Goal: Transaction & Acquisition: Purchase product/service

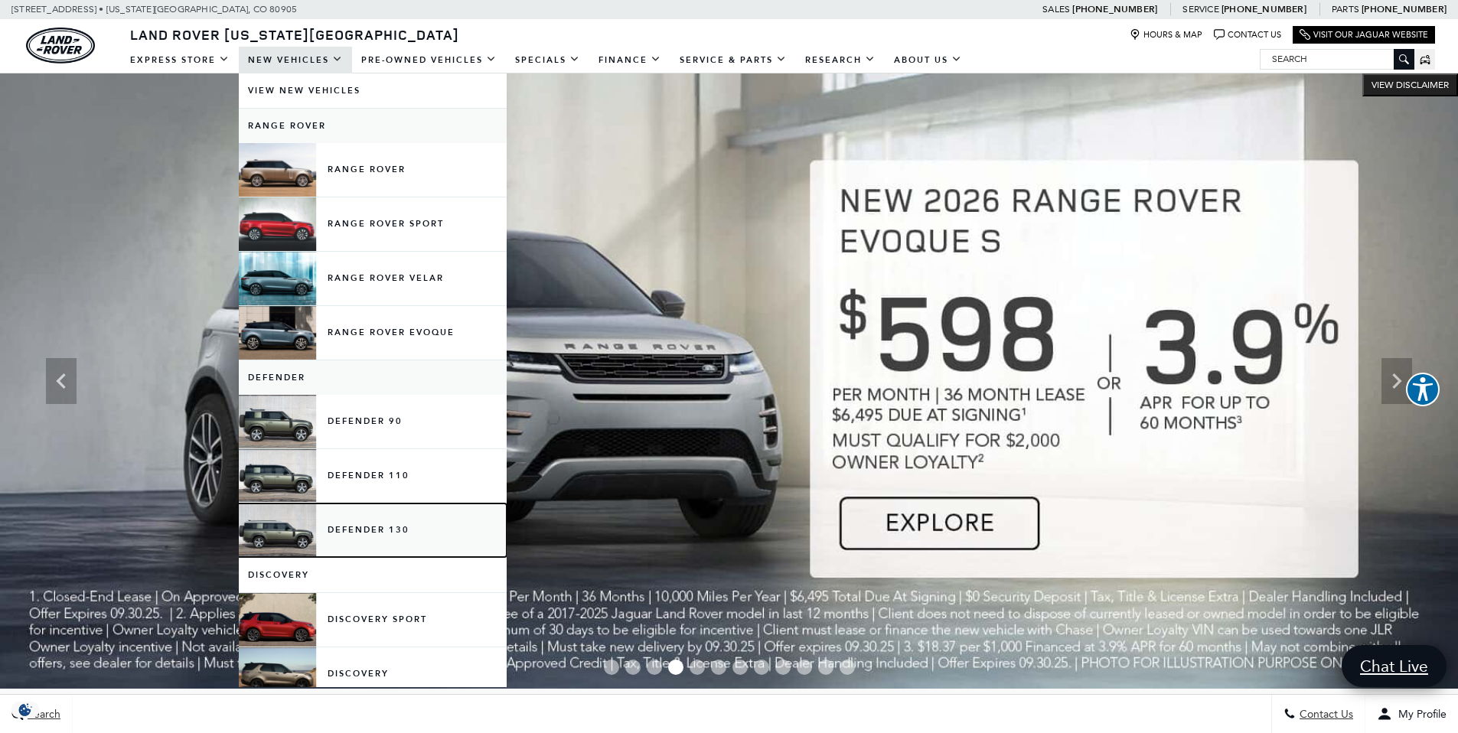
click at [379, 533] on link "Defender 130" at bounding box center [373, 531] width 268 height 54
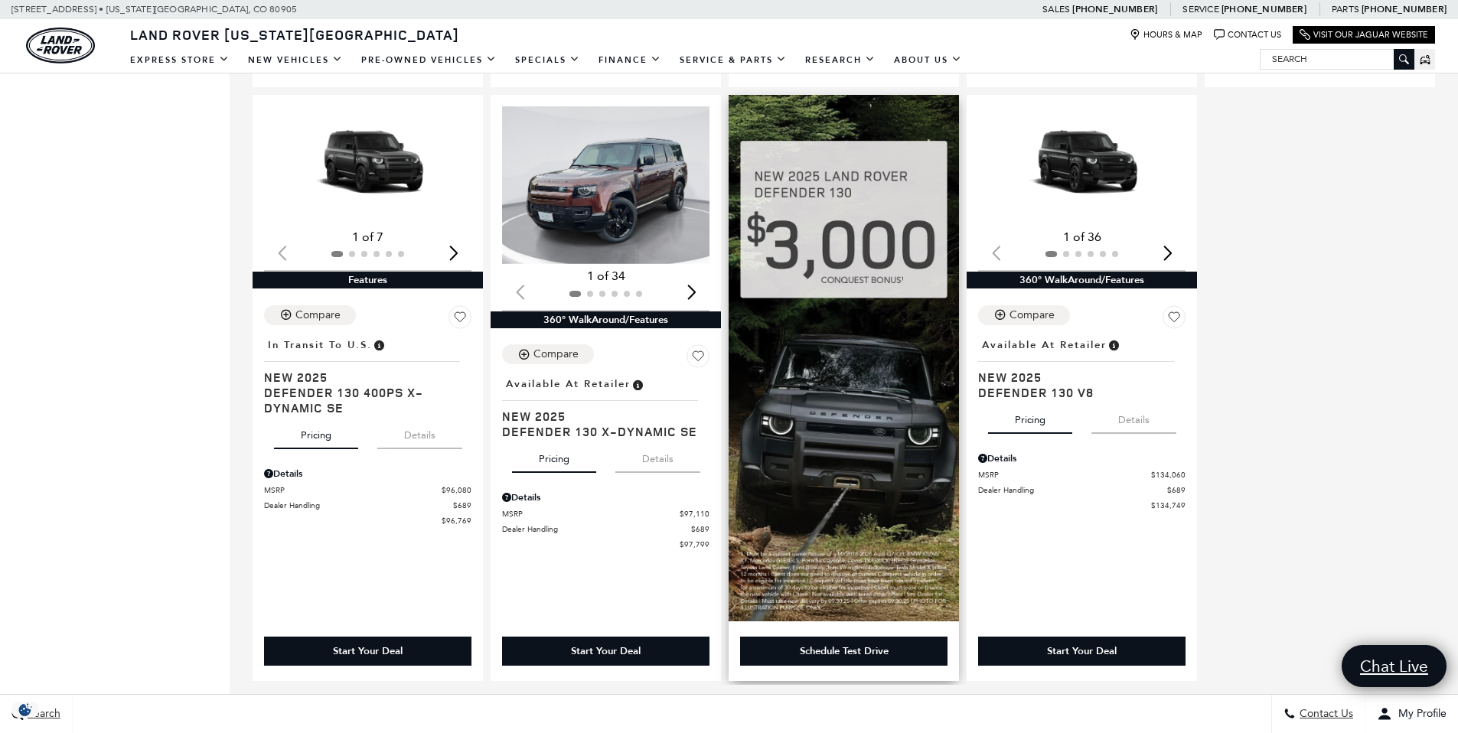
scroll to position [882, 0]
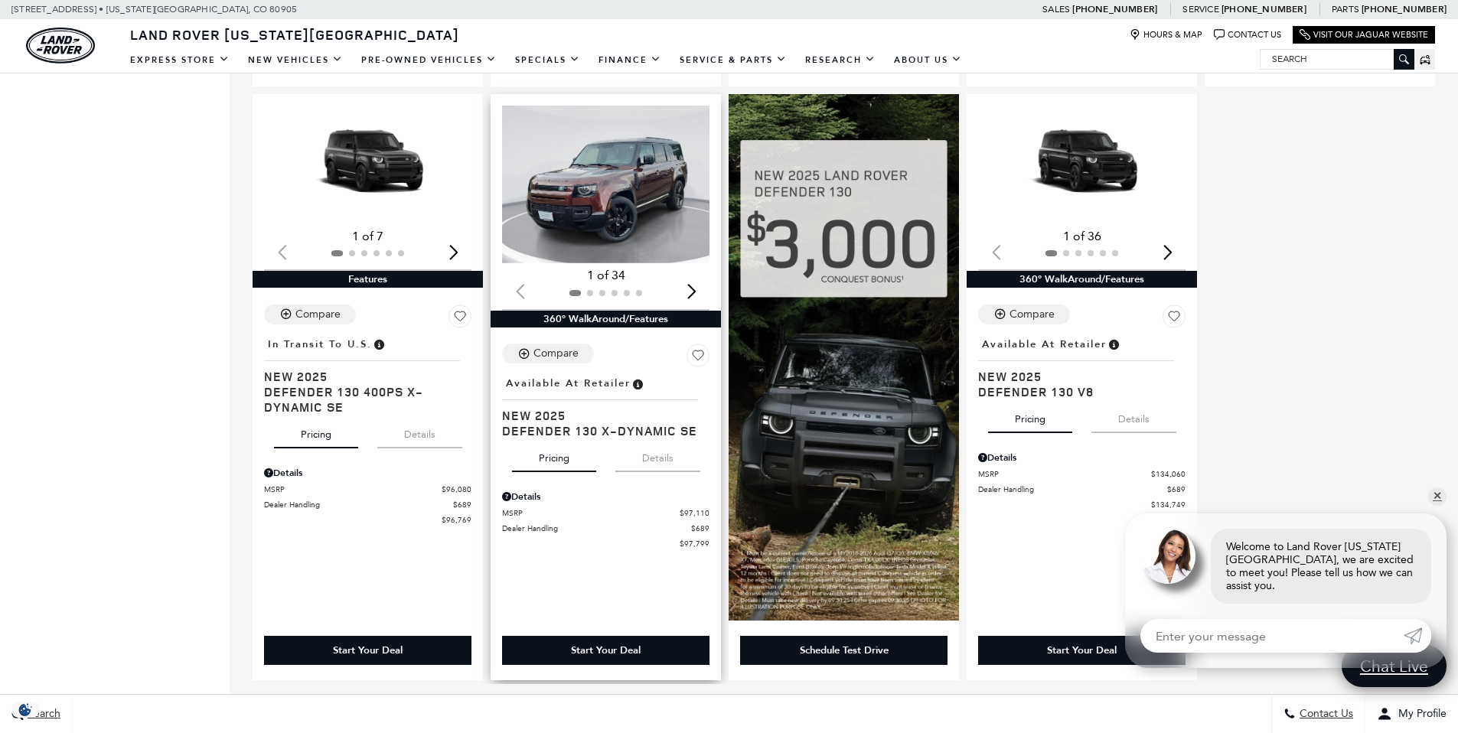
click at [605, 207] on img "1 / 2" at bounding box center [607, 185] width 210 height 158
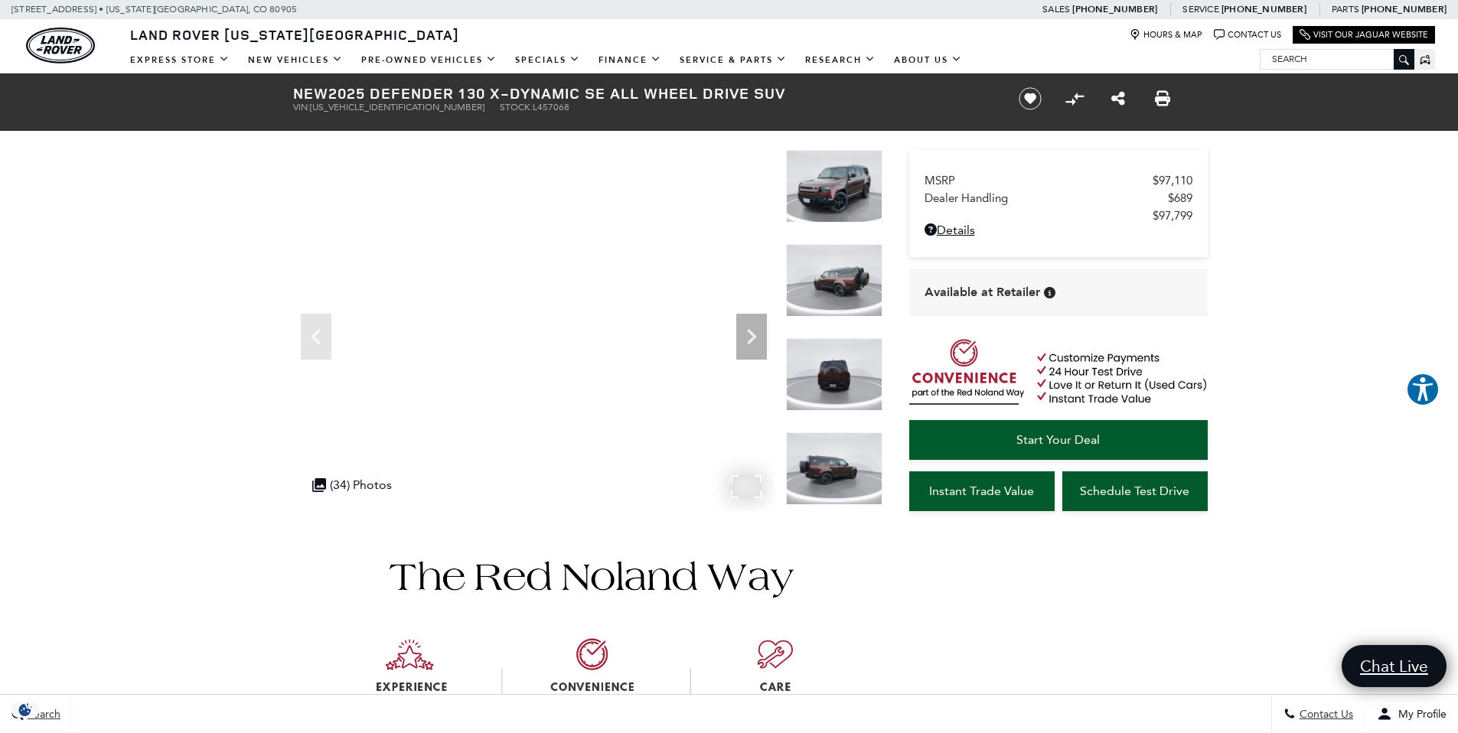
click at [533, 109] on span "L457068" at bounding box center [551, 107] width 37 height 11
copy span "L457068"
click at [953, 232] on link "Details - about pricing for: New 2025 Defender 130 X-Dynamic SE All Wheel Drive…" at bounding box center [1059, 230] width 268 height 15
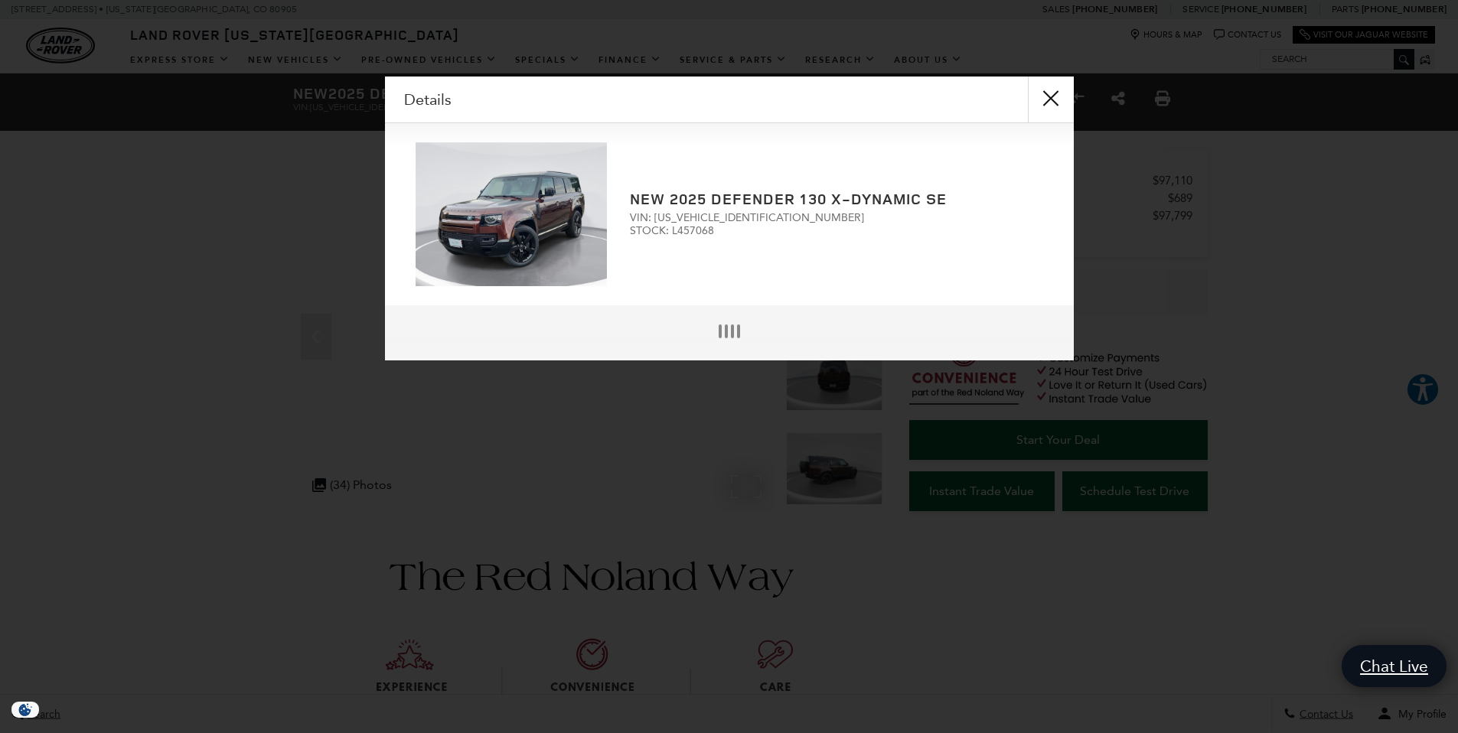
scroll to position [4, 0]
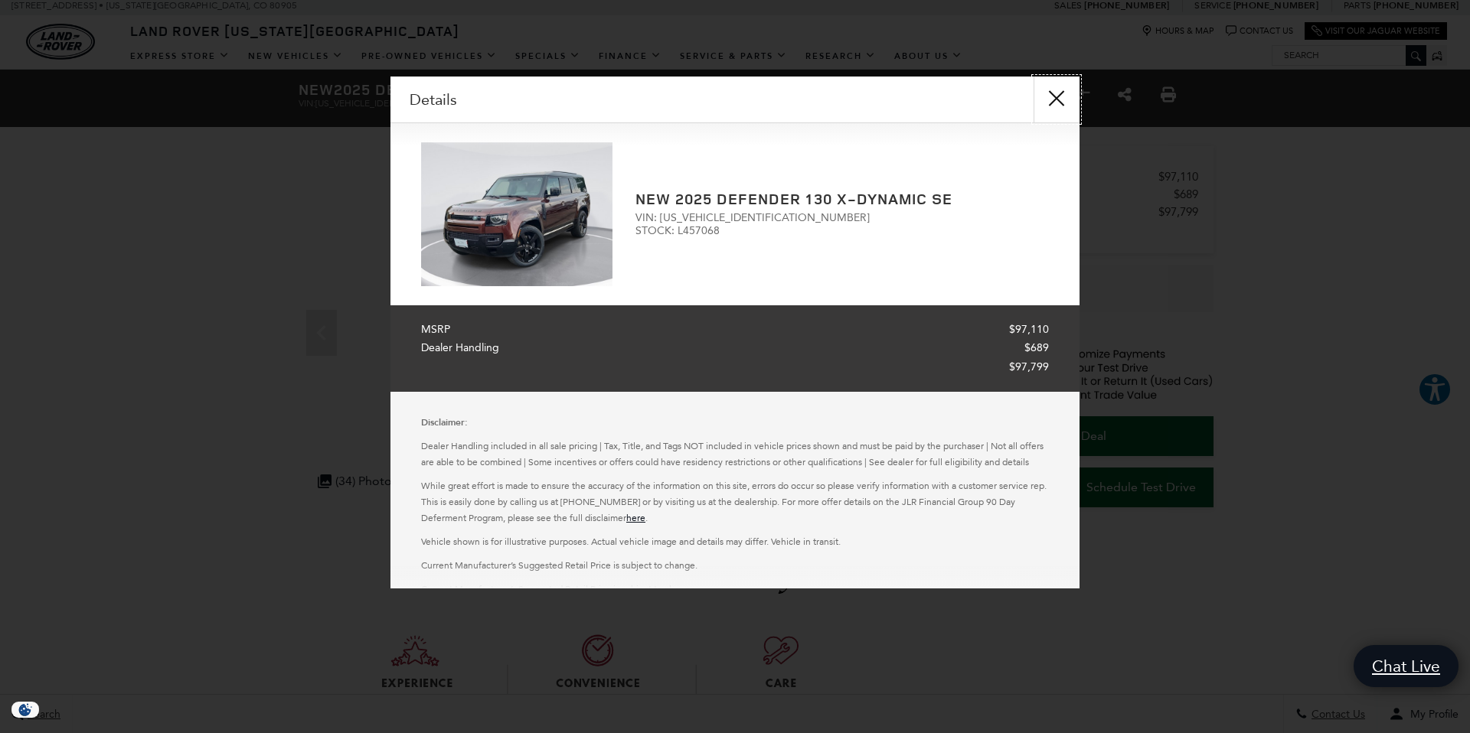
click at [1057, 96] on button "close" at bounding box center [1056, 100] width 46 height 46
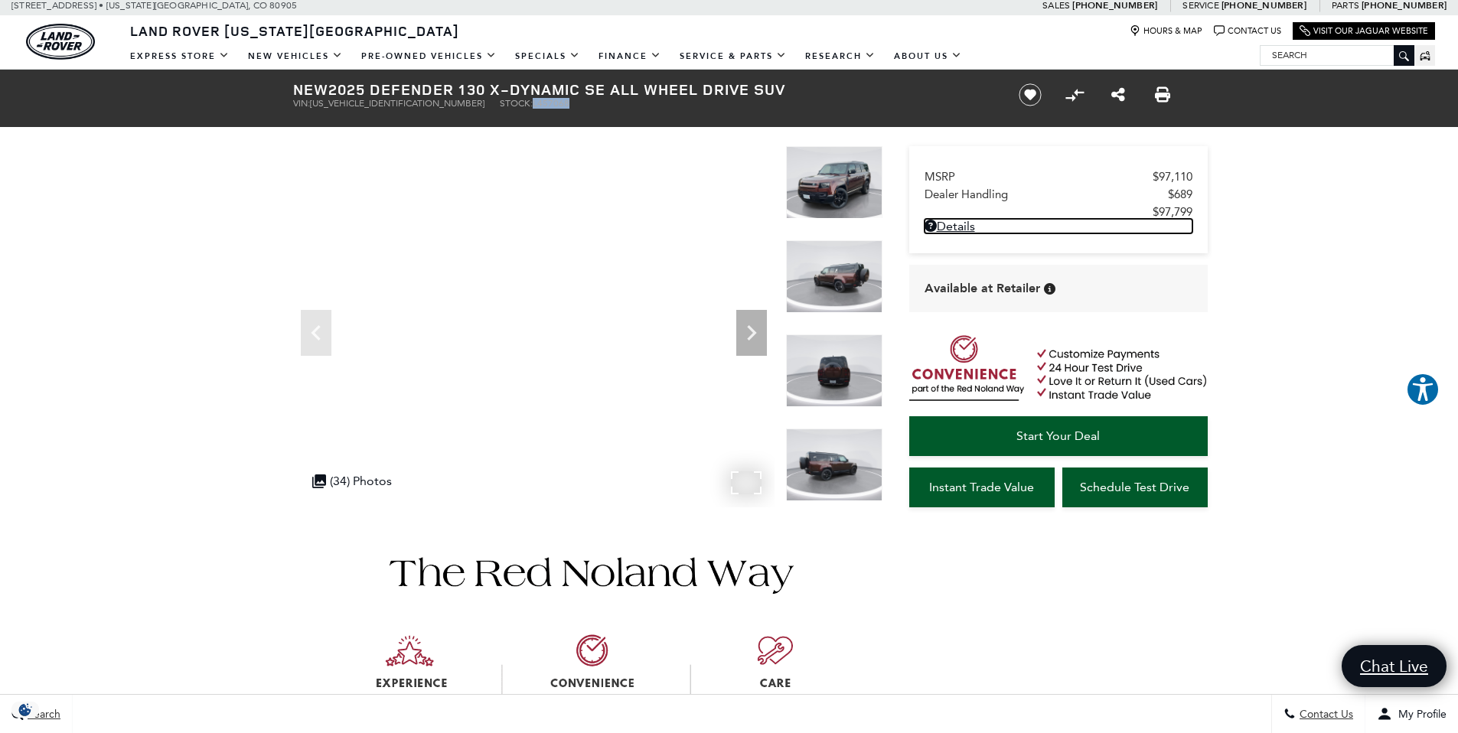
copy span "L457068"
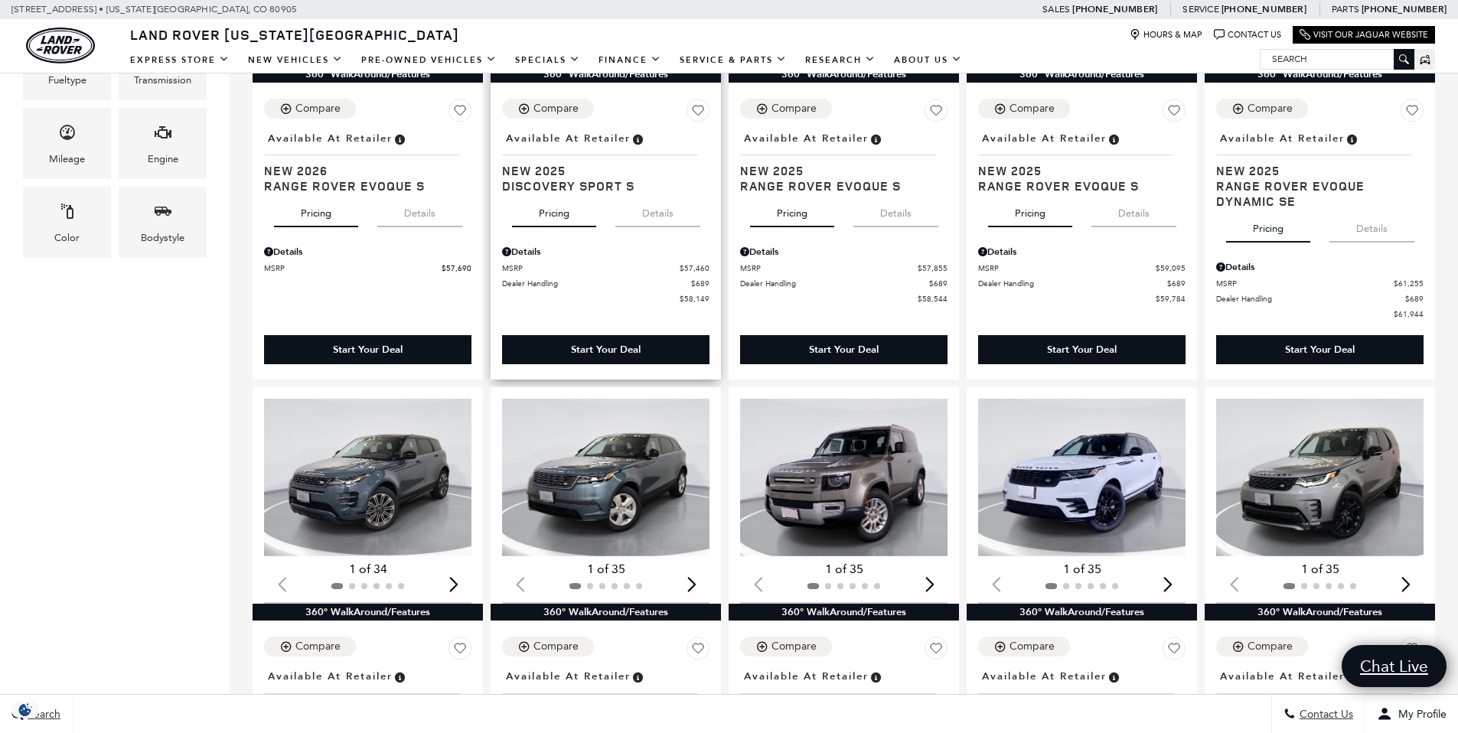
scroll to position [899, 0]
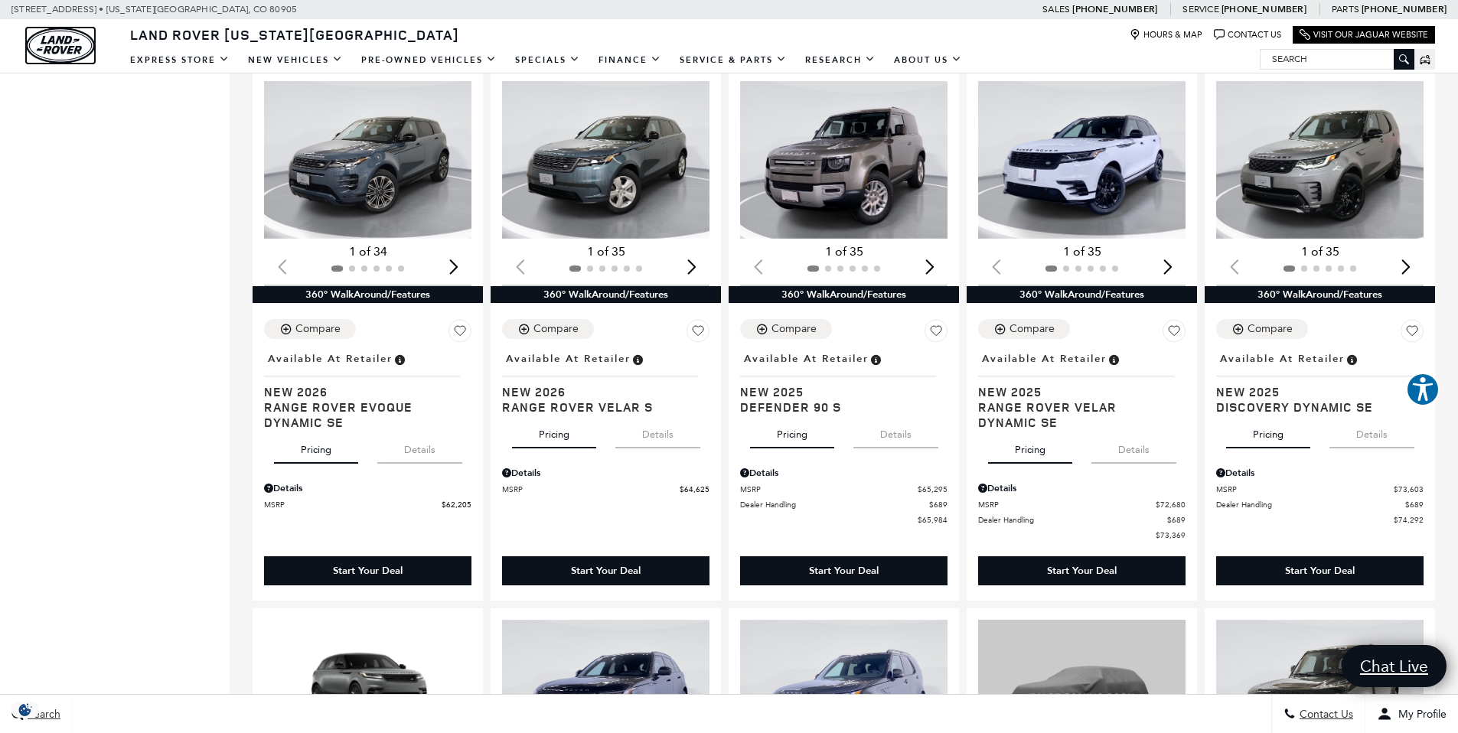
click at [54, 44] on img "land-rover" at bounding box center [60, 46] width 69 height 36
